Goal: Find specific page/section: Find specific page/section

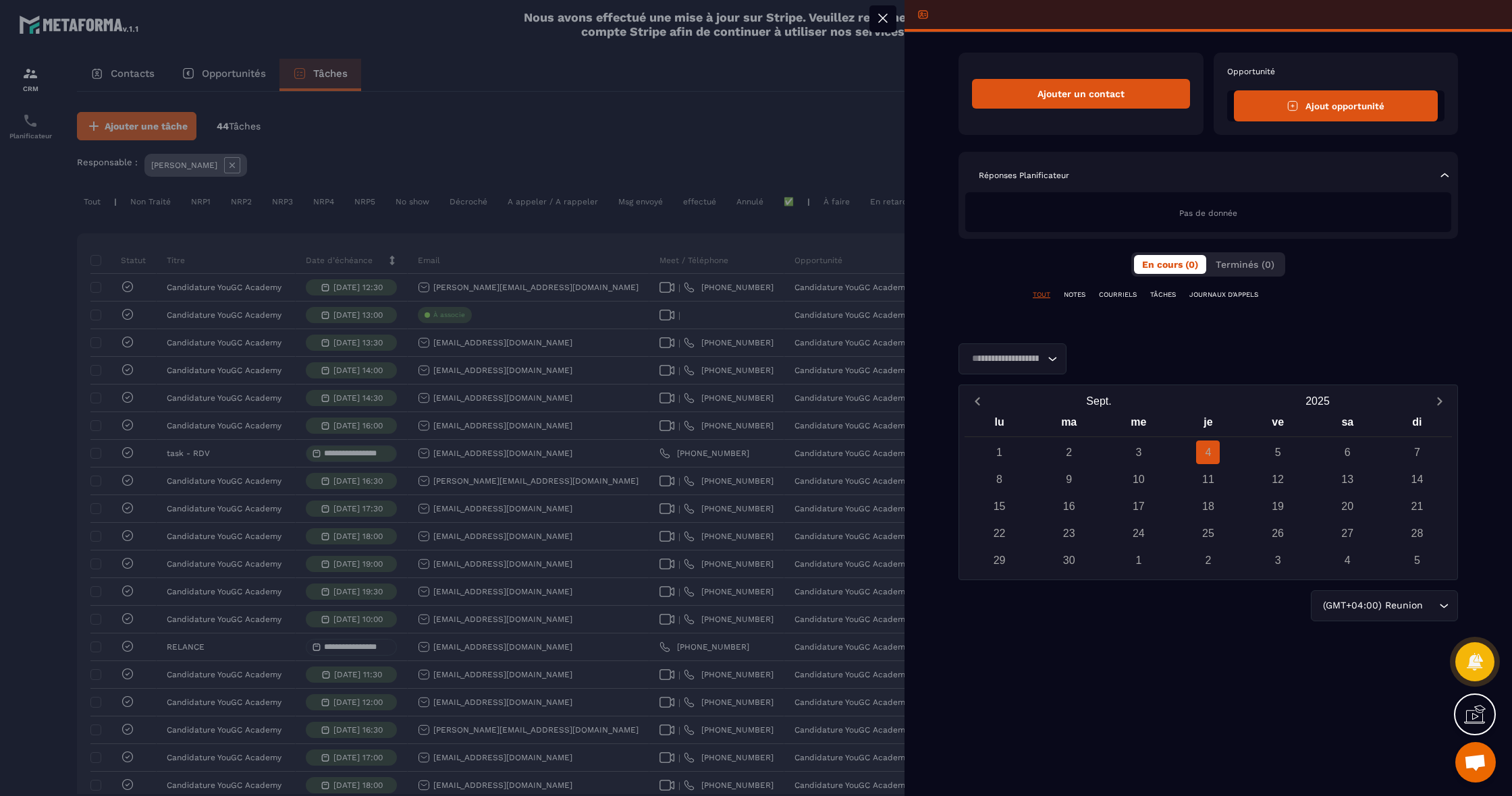
click at [893, 20] on button at bounding box center [882, 18] width 27 height 27
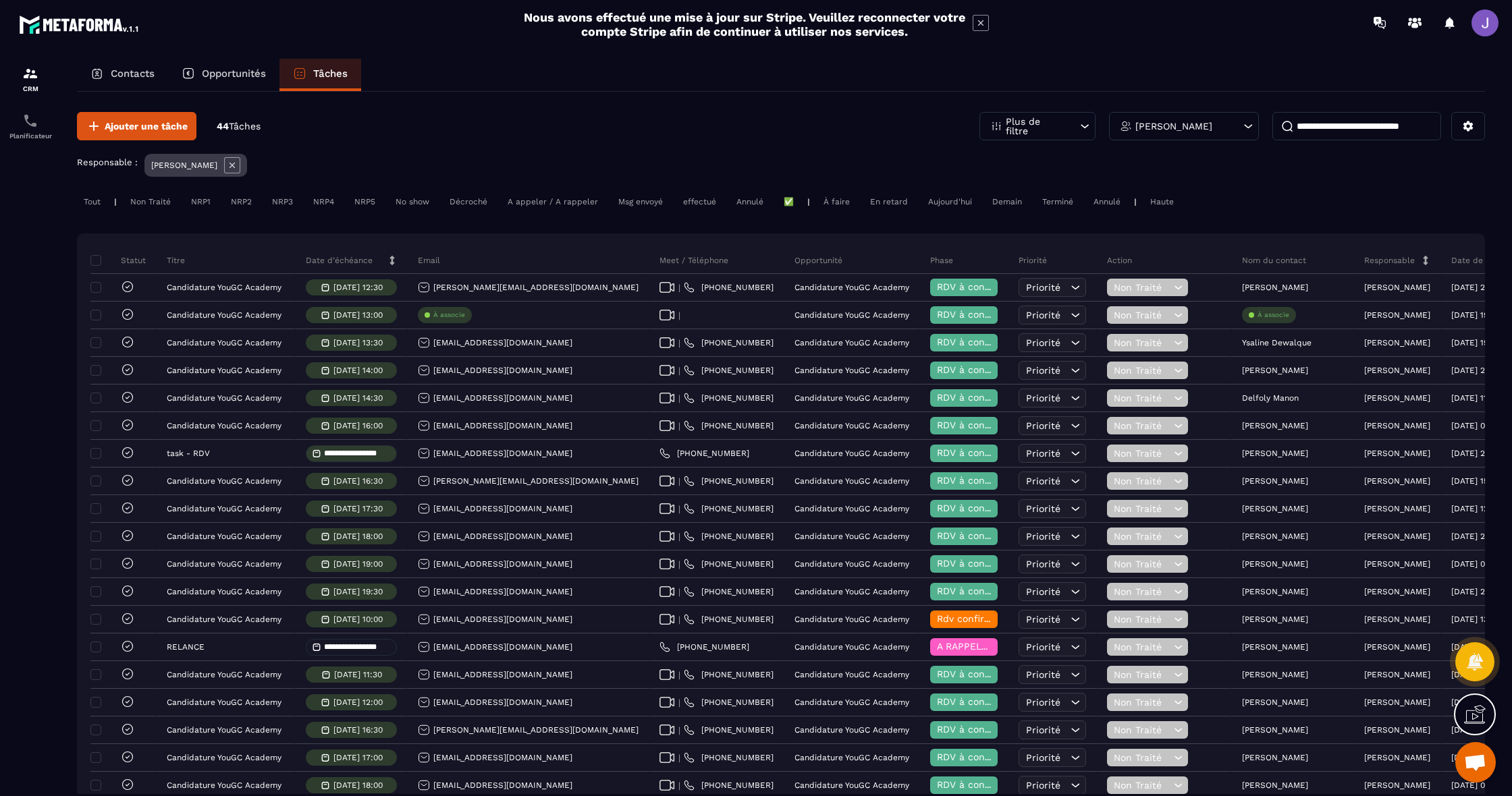
click at [1320, 133] on input at bounding box center [1356, 126] width 169 height 29
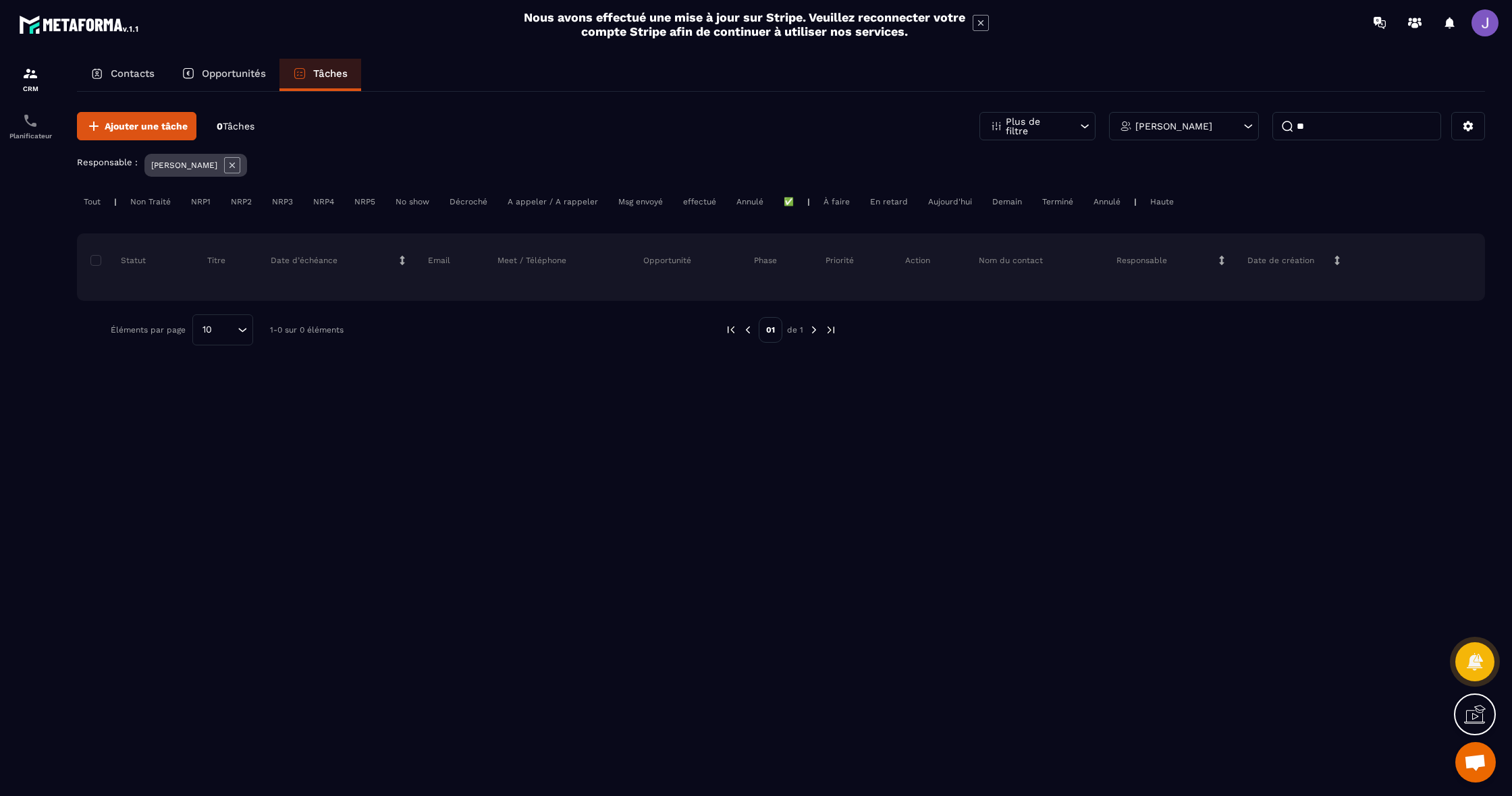
type input "*"
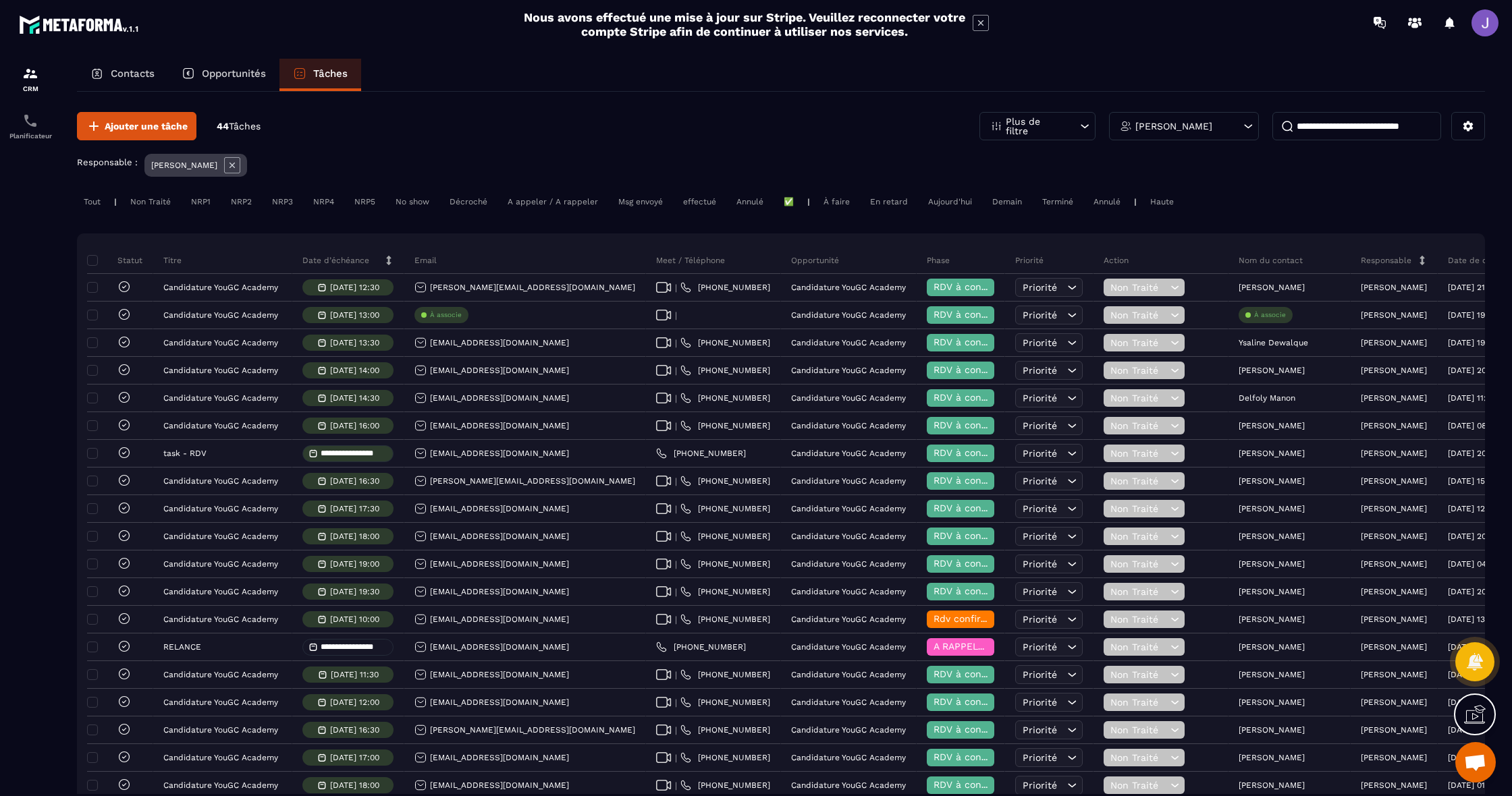
click at [153, 72] on p "Contacts" at bounding box center [132, 74] width 44 height 12
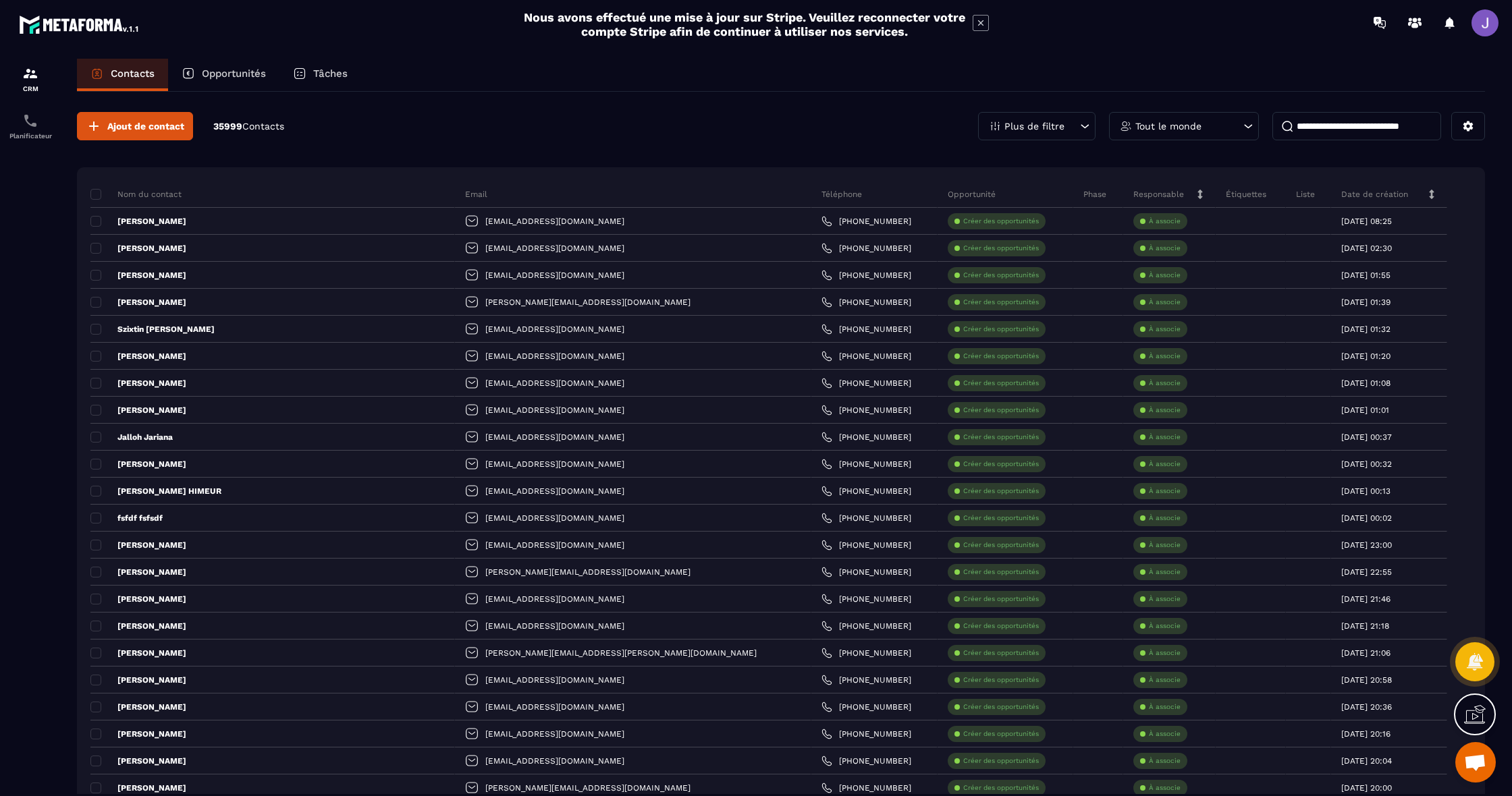
click at [1358, 123] on input at bounding box center [1356, 126] width 169 height 29
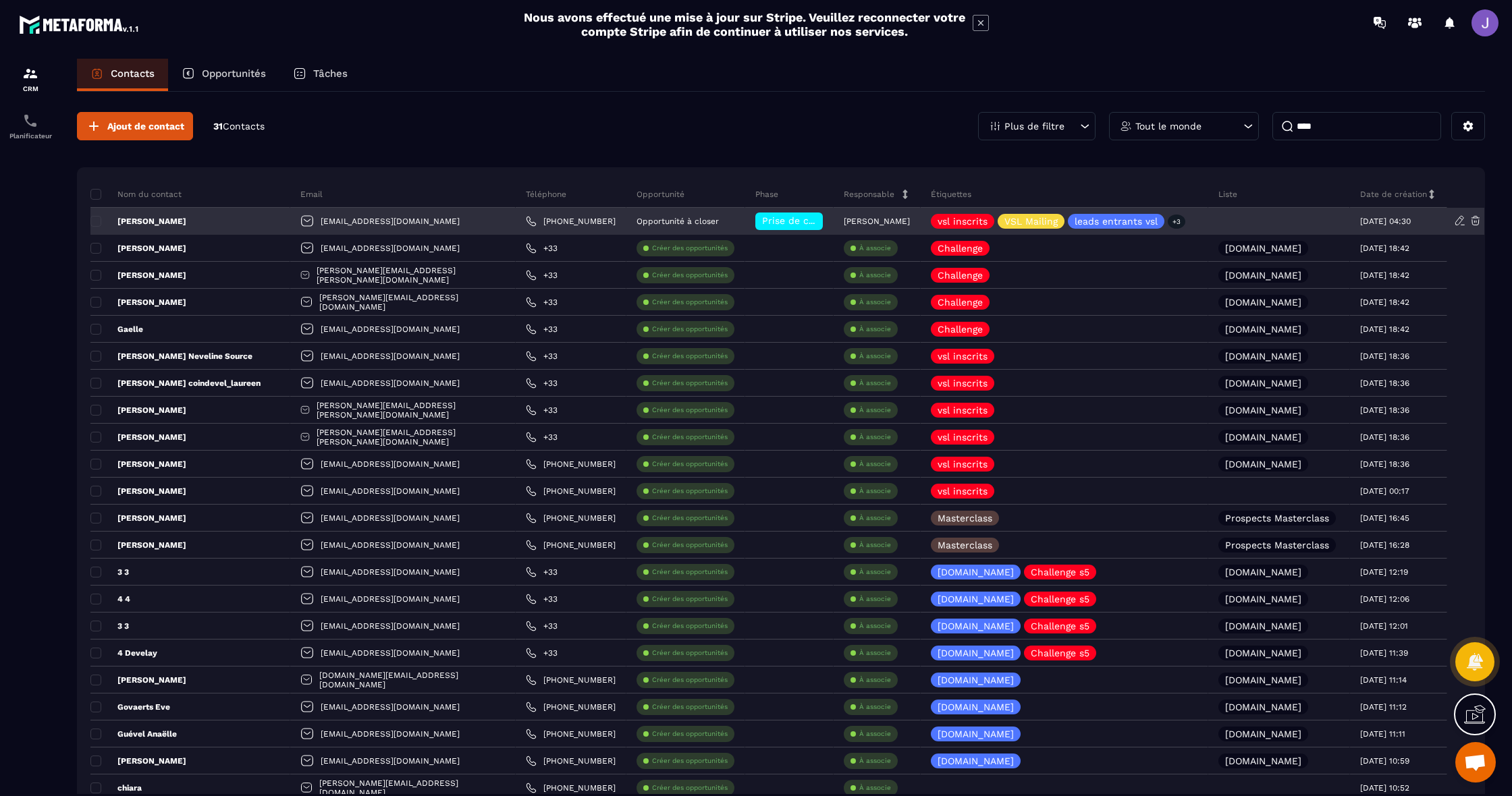
type input "****"
click at [370, 220] on div "[EMAIL_ADDRESS][DOMAIN_NAME]" at bounding box center [403, 221] width 226 height 27
click at [185, 218] on p "[PERSON_NAME]" at bounding box center [138, 221] width 96 height 11
